Goal: Transaction & Acquisition: Download file/media

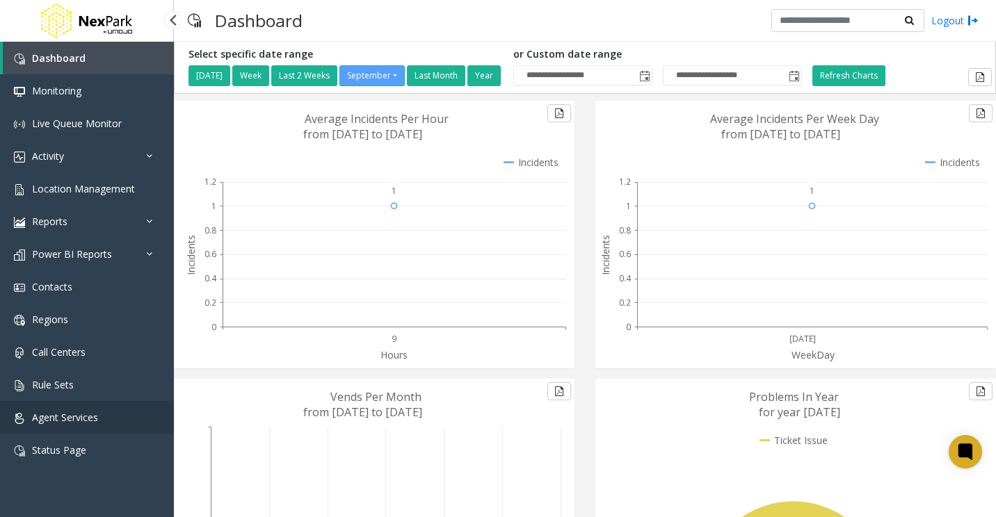
click at [79, 421] on span "Agent Services" at bounding box center [65, 417] width 66 height 13
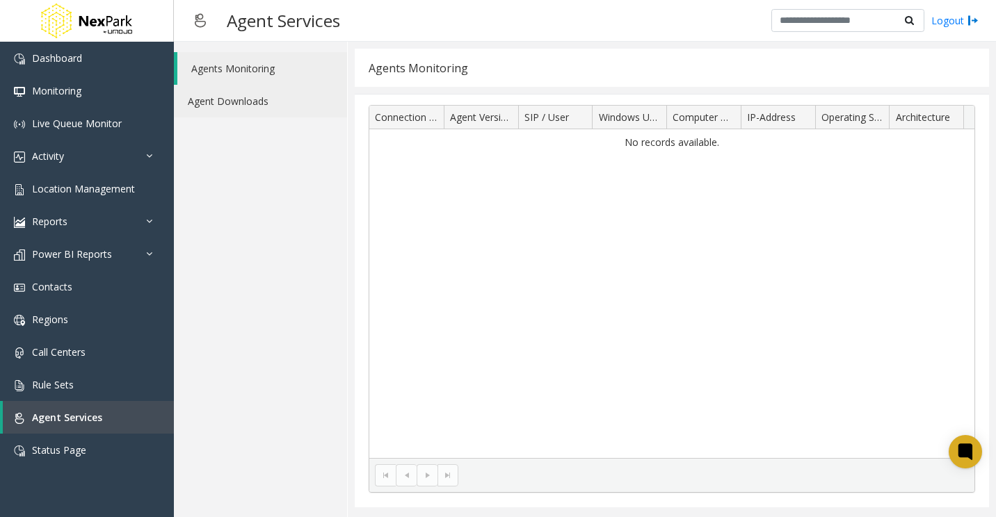
click at [242, 97] on link "Agent Downloads" at bounding box center [260, 101] width 173 height 33
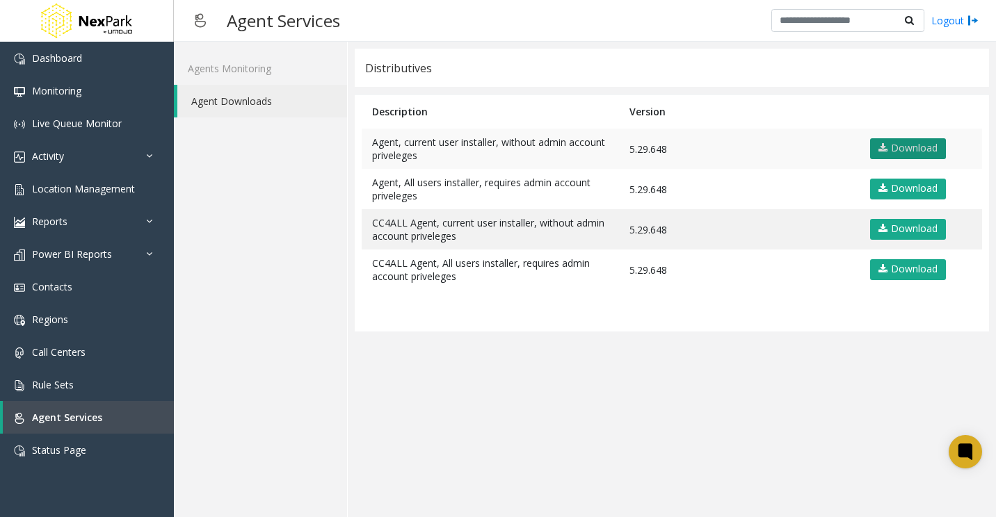
click at [623, 153] on link "Download" at bounding box center [908, 148] width 76 height 21
click at [623, 421] on app-distributives "Distributives Description Version Agent, current user installer, without admin …" at bounding box center [672, 280] width 634 height 462
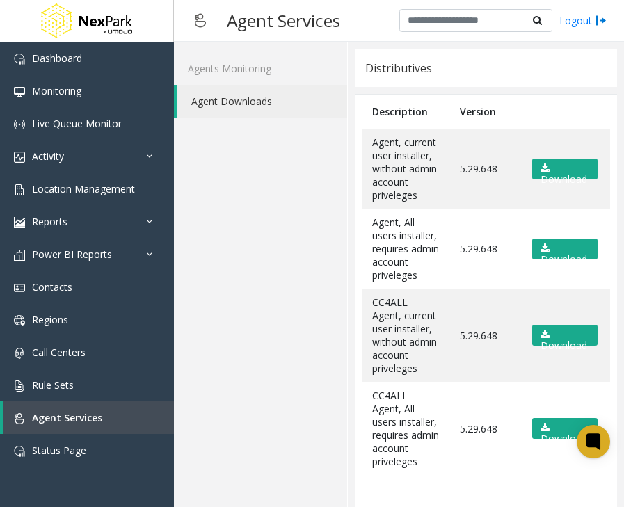
click at [589, 83] on div "Distributives" at bounding box center [486, 68] width 262 height 38
click at [511, 56] on div "Distributives" at bounding box center [486, 68] width 262 height 38
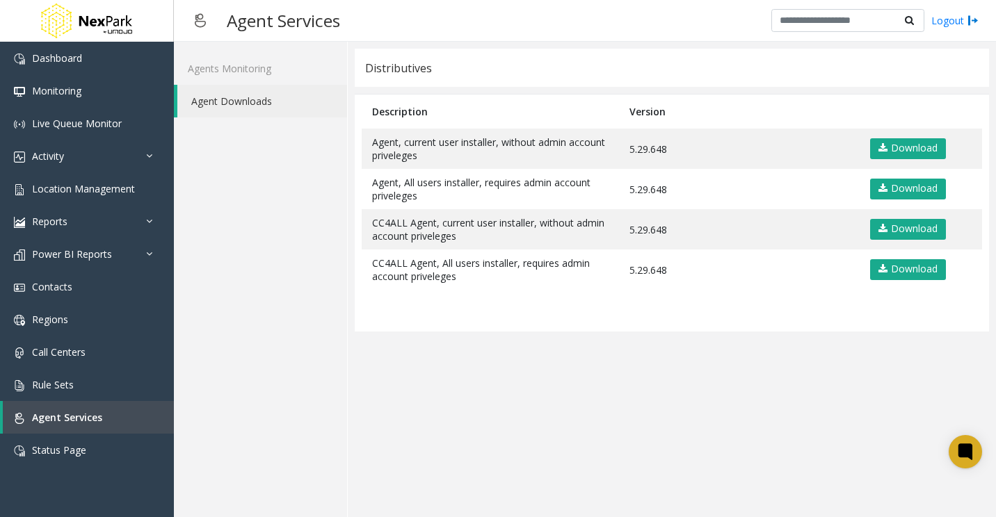
click at [297, 264] on div "Agents Monitoring Agent Downloads" at bounding box center [261, 280] width 174 height 476
